Goal: Task Accomplishment & Management: Manage account settings

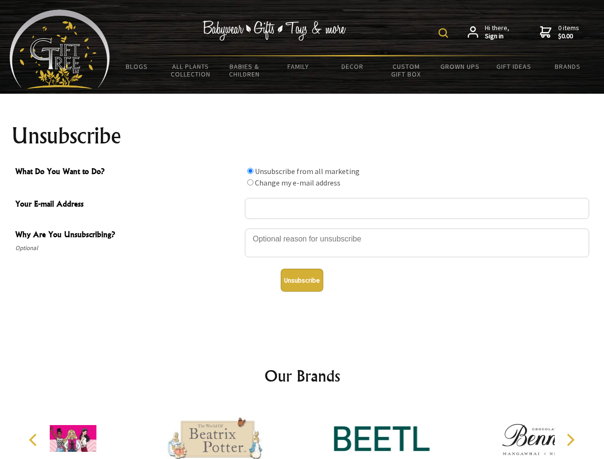
click at [445, 33] on img at bounding box center [444, 33] width 10 height 10
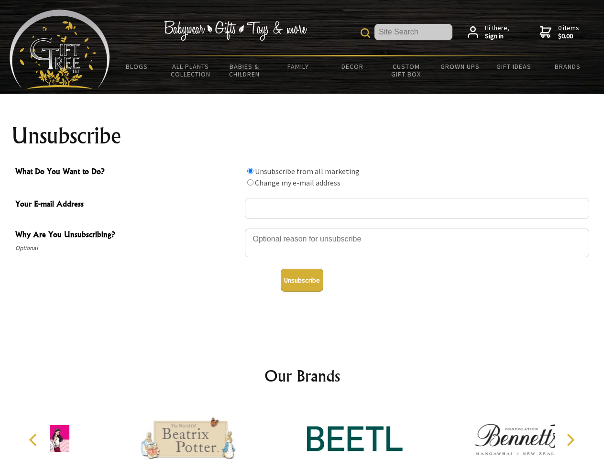
click at [302, 228] on div at bounding box center [417, 244] width 344 height 33
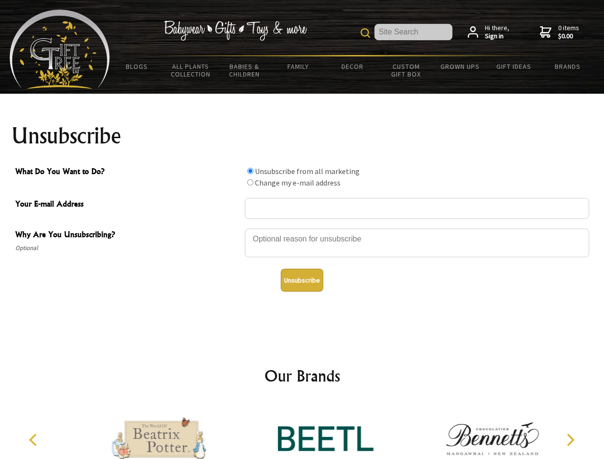
click at [250, 171] on input "What Do You Want to Do?" at bounding box center [250, 171] width 6 height 6
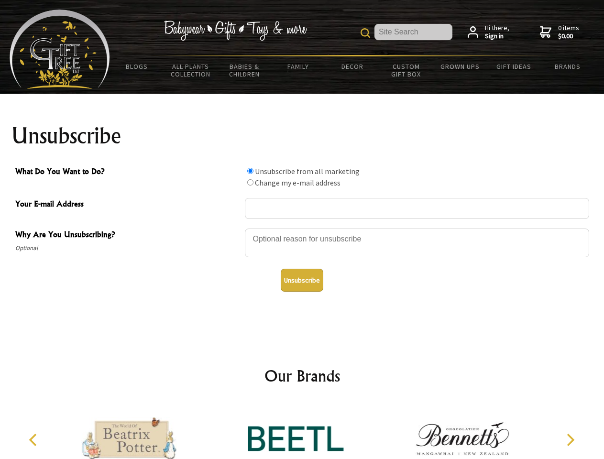
click at [250, 182] on input "What Do You Want to Do?" at bounding box center [250, 182] width 6 height 6
radio input "true"
click at [302, 280] on button "Unsubscribe" at bounding box center [302, 280] width 43 height 23
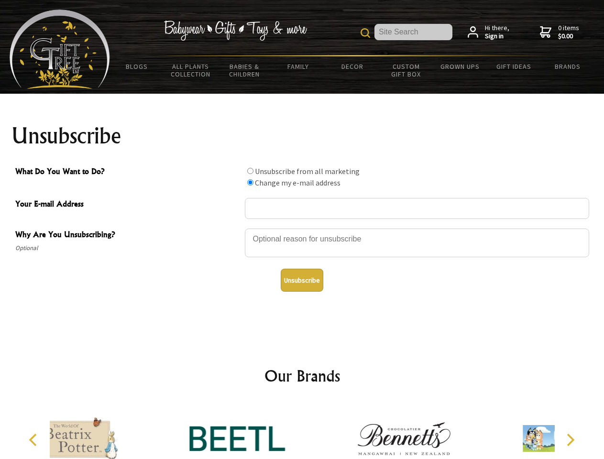
click at [302, 431] on div at bounding box center [237, 440] width 166 height 75
click at [34, 440] on icon "Previous" at bounding box center [34, 440] width 12 height 12
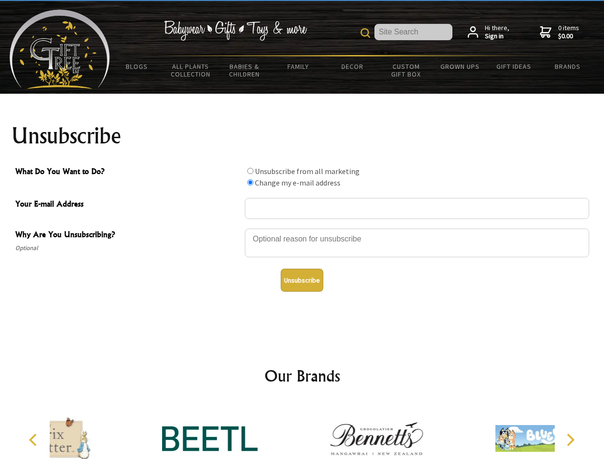
click at [570, 440] on icon "Next" at bounding box center [569, 440] width 12 height 12
